Goal: Information Seeking & Learning: Learn about a topic

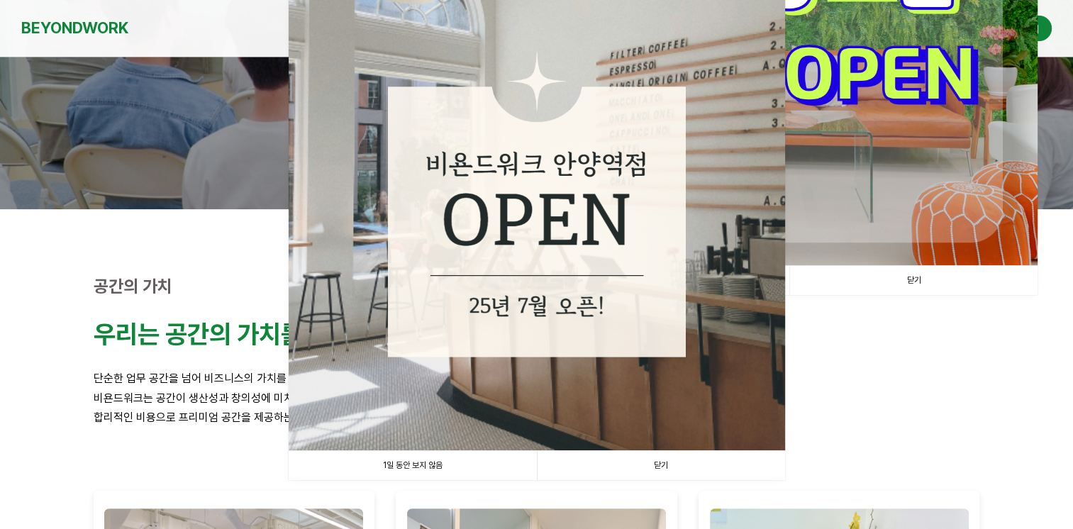
scroll to position [221, 0]
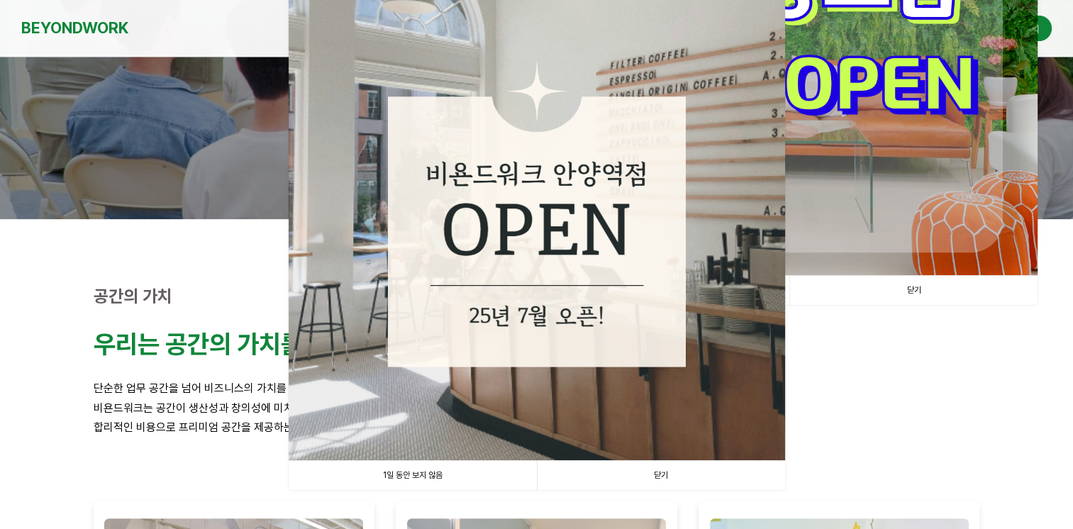
click at [601, 472] on link "닫기" at bounding box center [661, 475] width 248 height 29
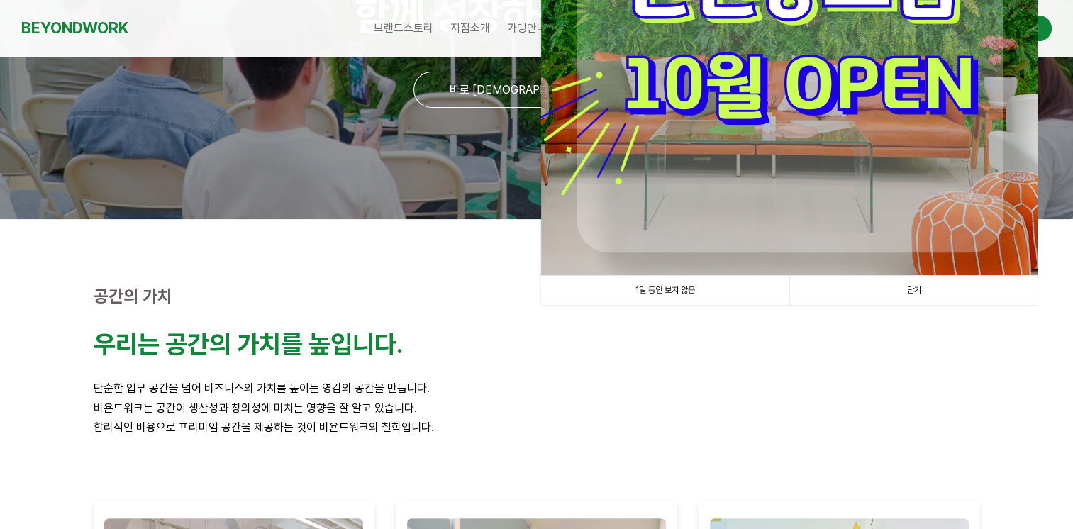
click at [893, 291] on link "닫기" at bounding box center [913, 290] width 248 height 29
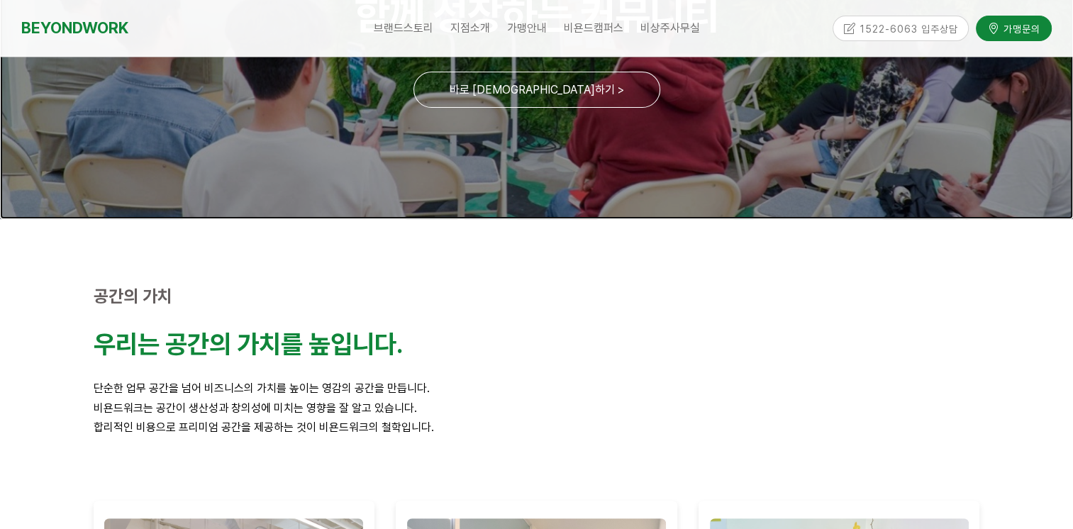
click at [556, 89] on link at bounding box center [536, 27] width 1073 height 383
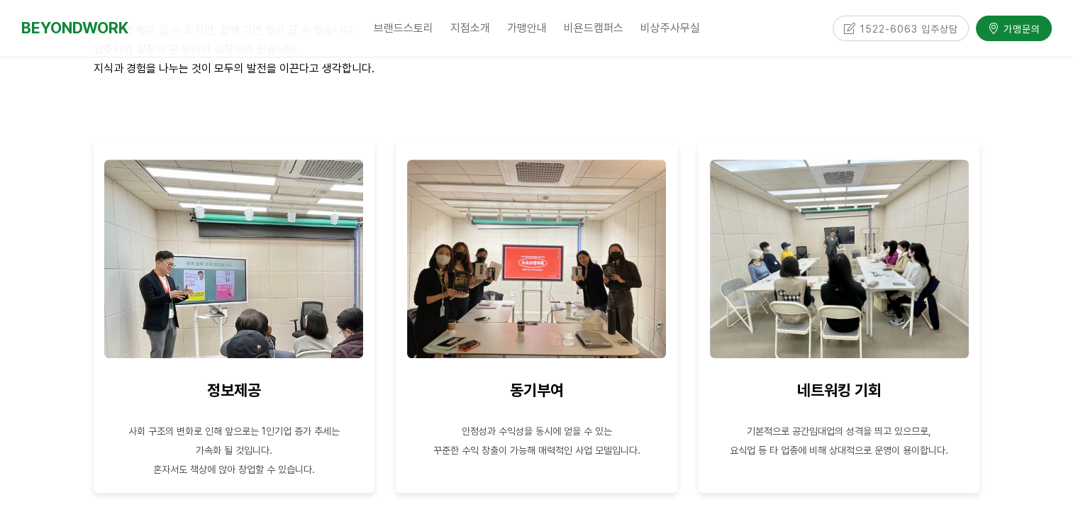
scroll to position [1257, 0]
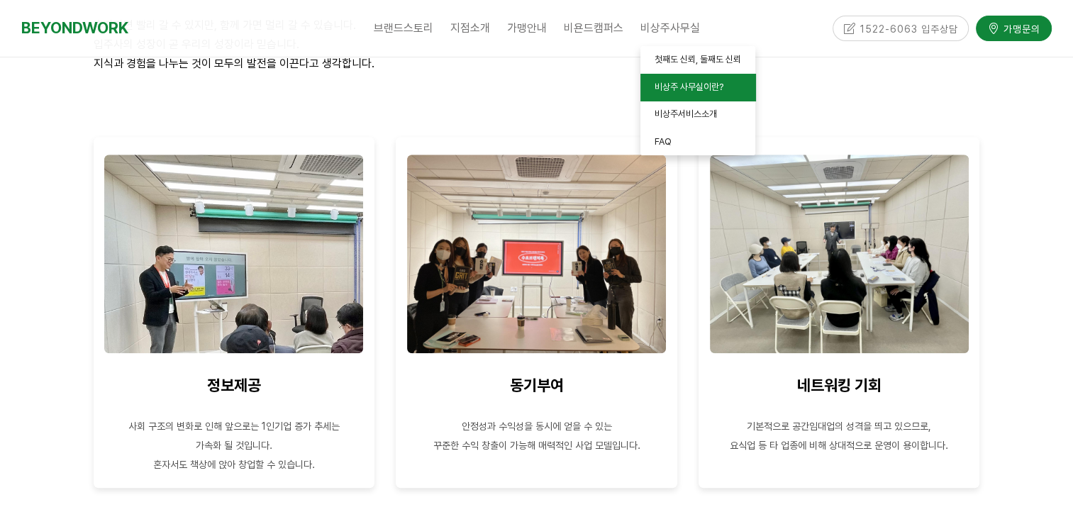
click at [683, 86] on span "비상주 사무실이란?" at bounding box center [689, 87] width 69 height 11
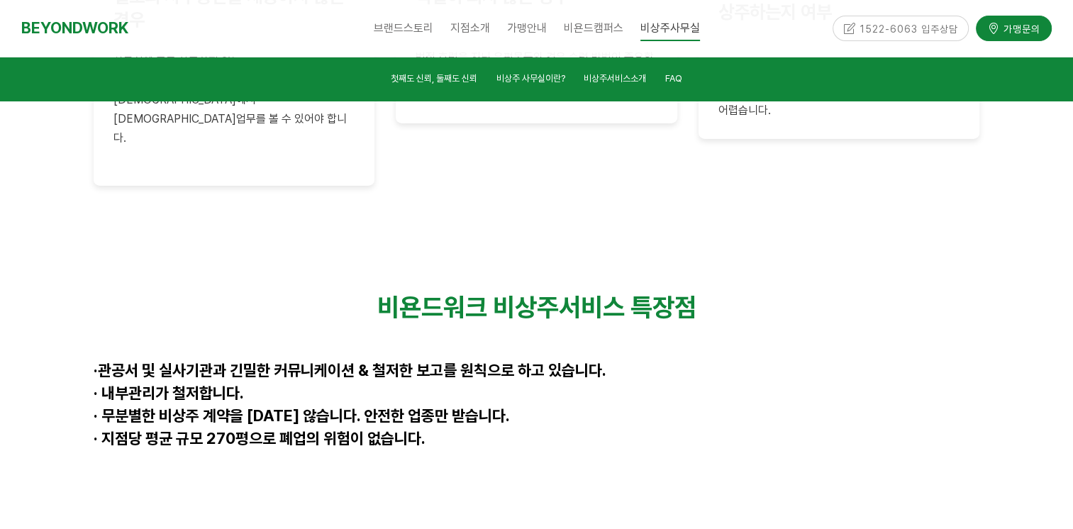
scroll to position [3612, 0]
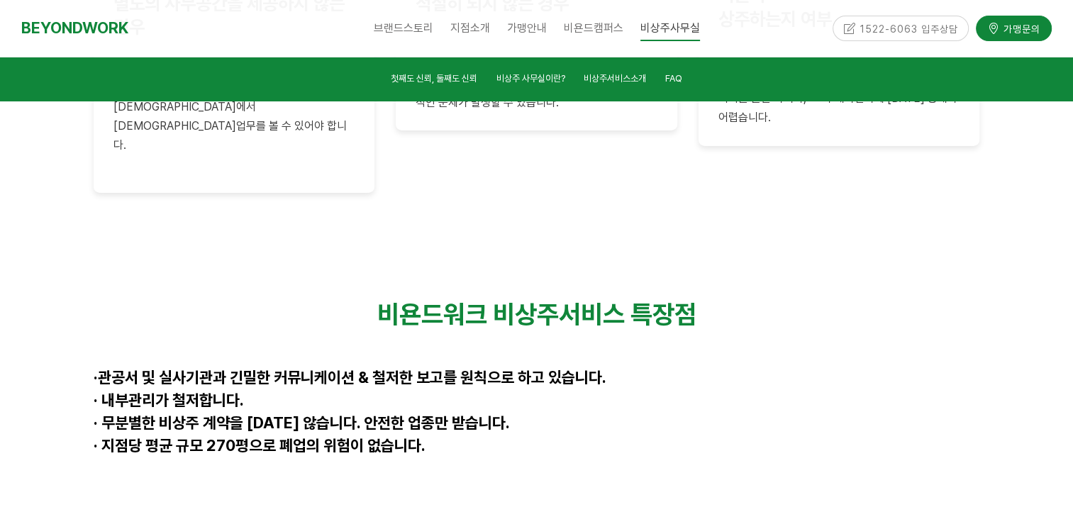
click at [1004, 325] on div at bounding box center [536, 390] width 1073 height 289
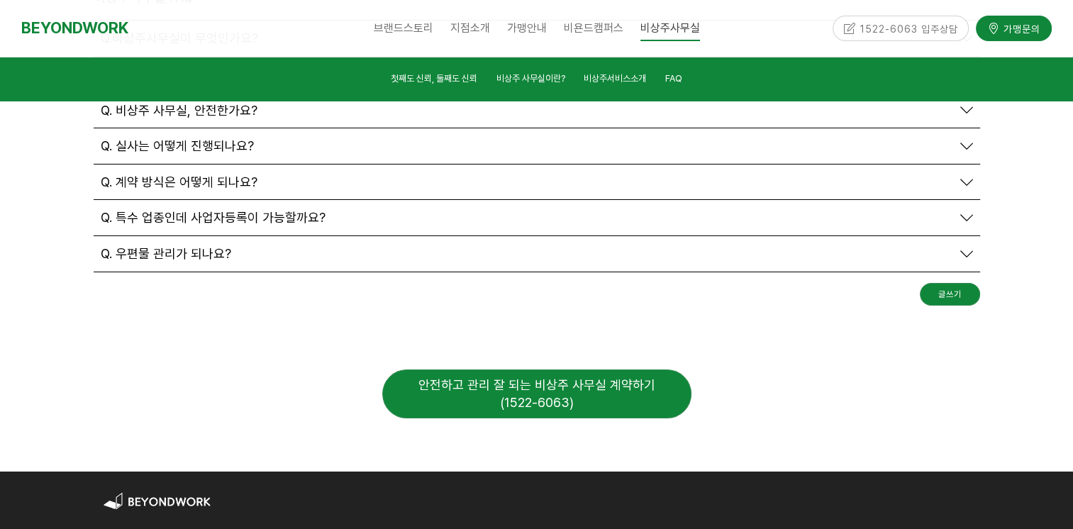
scroll to position [5144, 0]
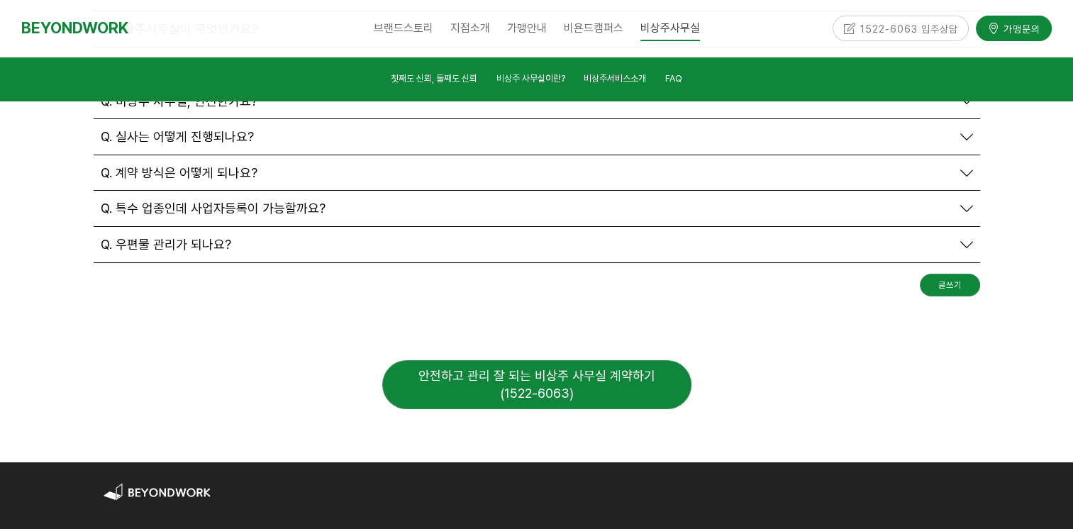
click at [619, 360] on div "안전하고 관리 잘 되는 비상주 사무실 계약하기 (1522-6063)" at bounding box center [536, 384] width 309 height 49
click at [557, 360] on div "안전하고 관리 잘 되는 비상주 사무실 계약하기 (1522-6063)" at bounding box center [536, 384] width 309 height 49
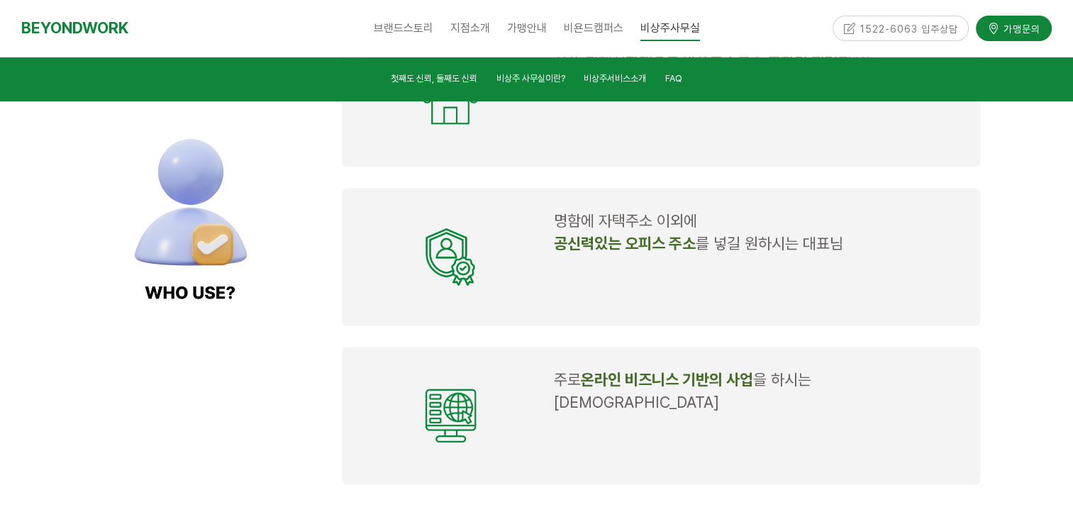
scroll to position [1906, 0]
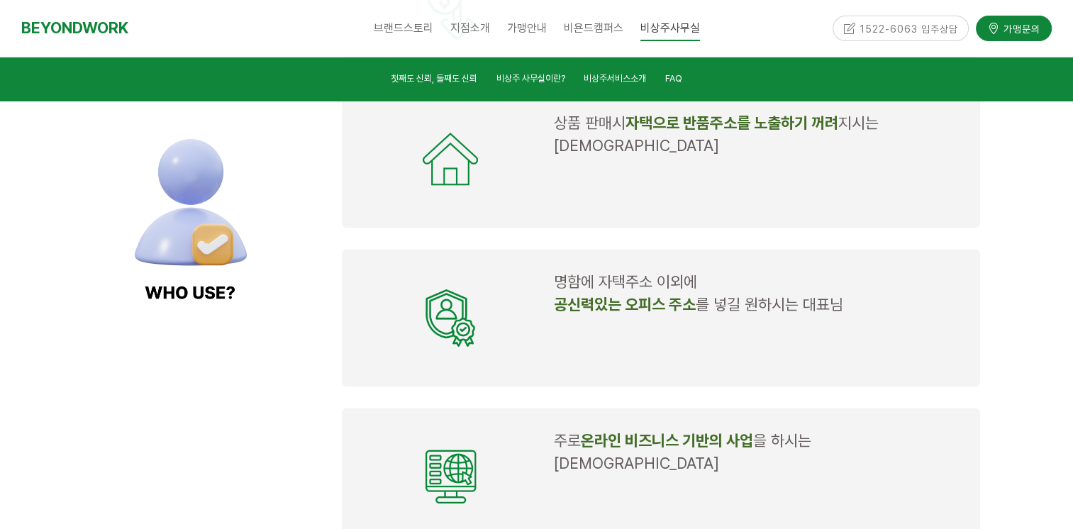
click at [897, 30] on div "1522-6063 입주상담" at bounding box center [901, 28] width 137 height 25
click at [847, 28] on div "1522-6063 입주상담" at bounding box center [901, 28] width 137 height 25
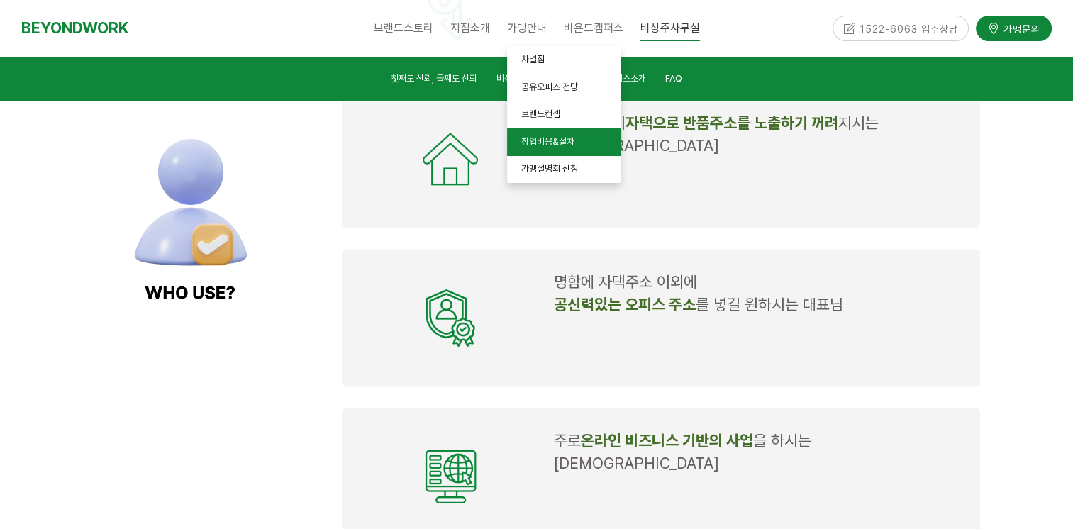
click at [535, 138] on span "창업비용&절차" at bounding box center [547, 141] width 53 height 11
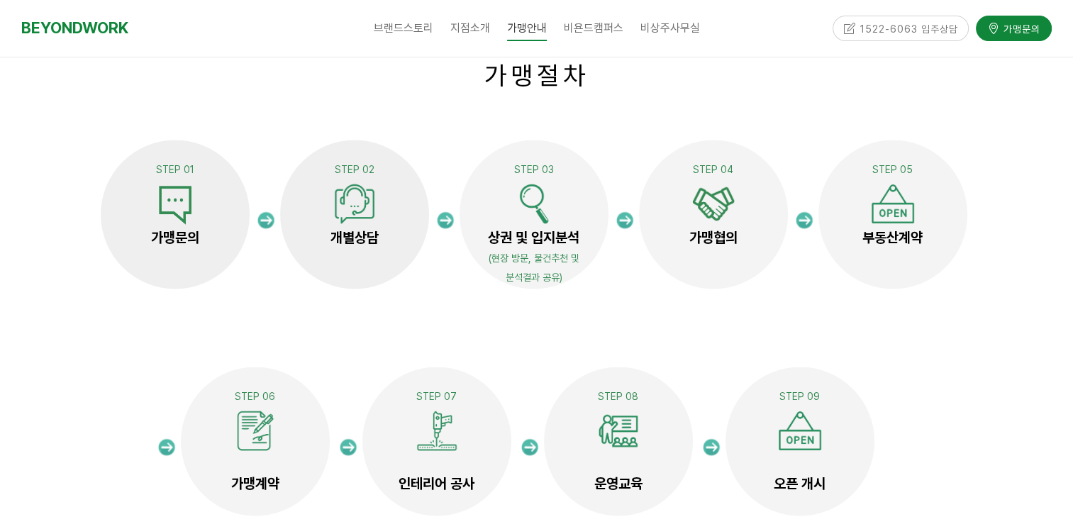
scroll to position [2667, 0]
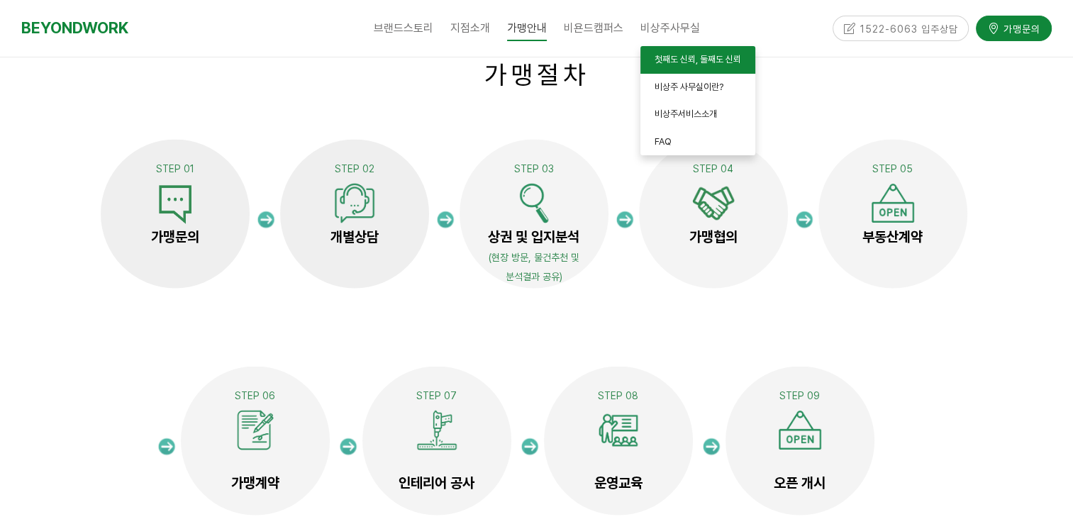
click at [652, 54] on link "첫째도 신뢰, 둘째도 신뢰" at bounding box center [697, 60] width 115 height 28
